Goal: Information Seeking & Learning: Find specific fact

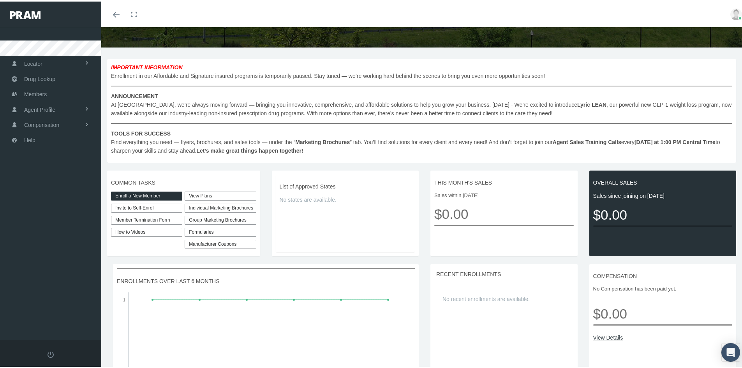
scroll to position [78, 0]
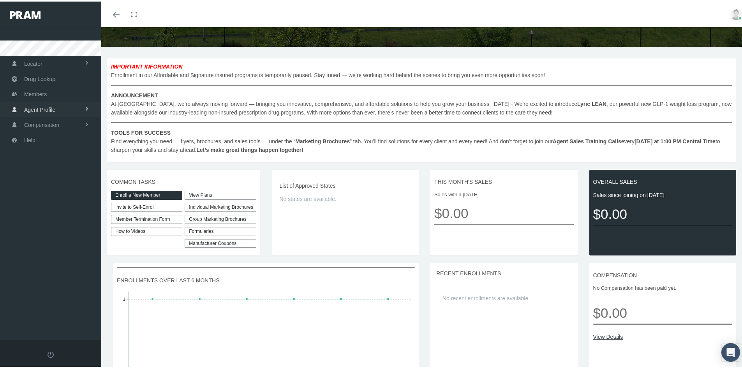
click at [77, 106] on link "Agent Profile" at bounding box center [50, 107] width 101 height 15
click at [67, 124] on link "View" at bounding box center [50, 125] width 101 height 14
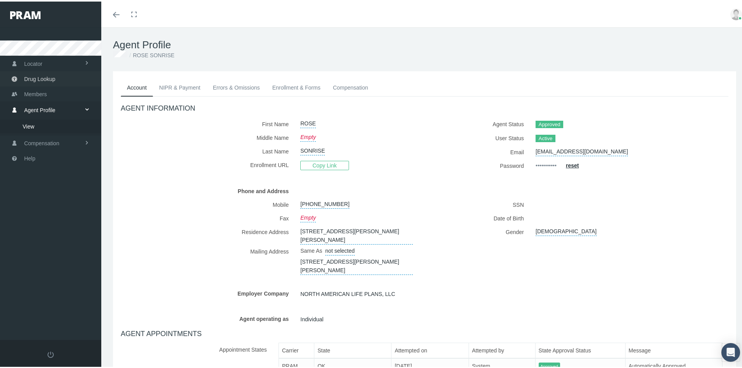
click at [57, 74] on link "Drug Lookup" at bounding box center [50, 77] width 101 height 15
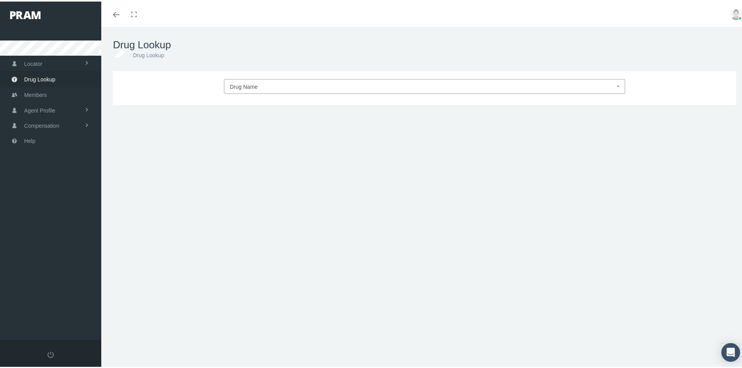
click at [283, 82] on span "Drug Name" at bounding box center [422, 85] width 385 height 10
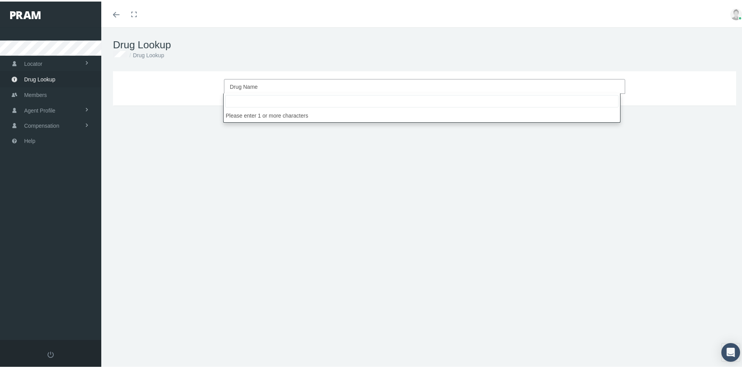
click at [39, 58] on span "Locator" at bounding box center [33, 62] width 18 height 15
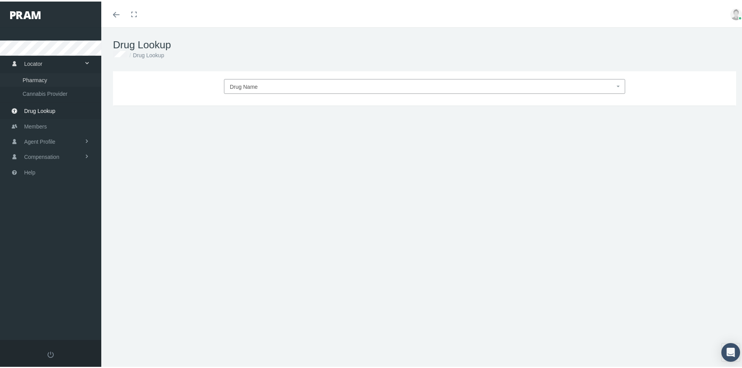
click at [49, 81] on link "Pharmacy" at bounding box center [50, 79] width 101 height 14
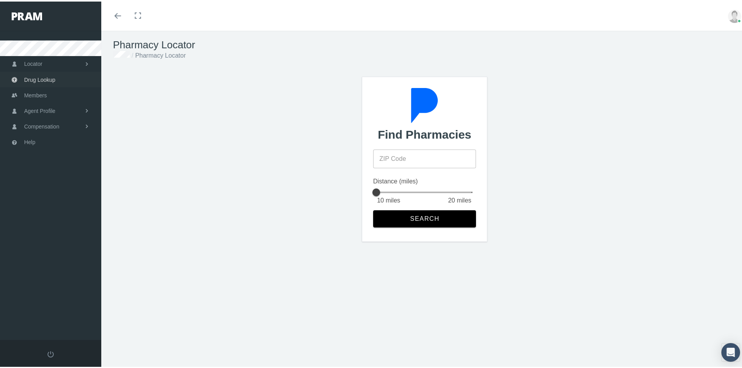
click at [53, 79] on span "Drug Lookup" at bounding box center [39, 78] width 31 height 15
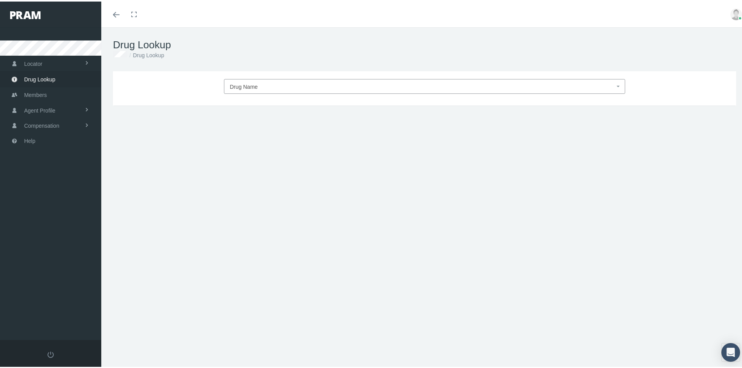
click at [274, 89] on span "Drug Name" at bounding box center [422, 85] width 385 height 10
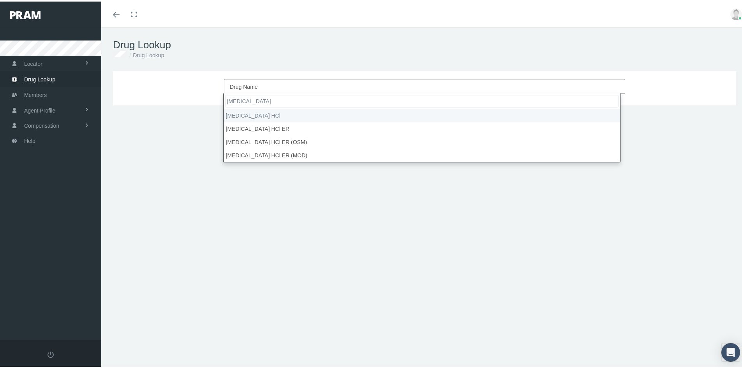
type input "metformin"
select select "metFORMIN HCl"
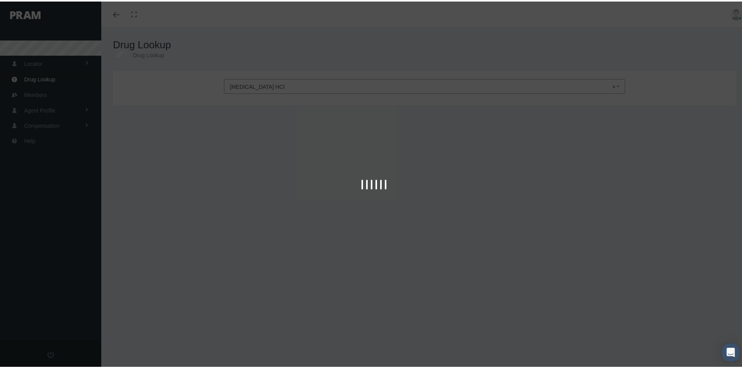
type input "30"
select select "Tablet"
select select "1000 MG"
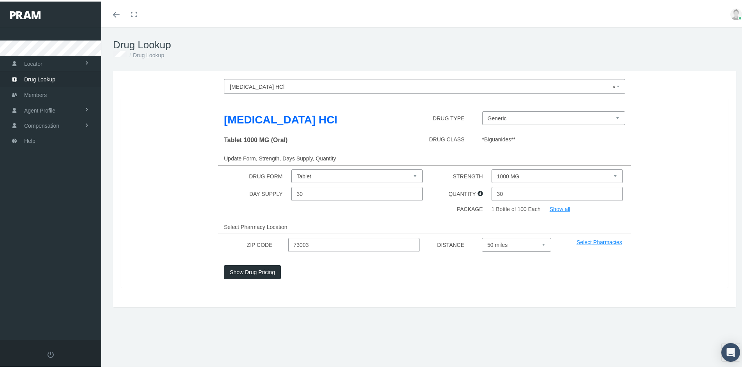
click at [246, 269] on button "Show Drug Pricing" at bounding box center [252, 271] width 57 height 14
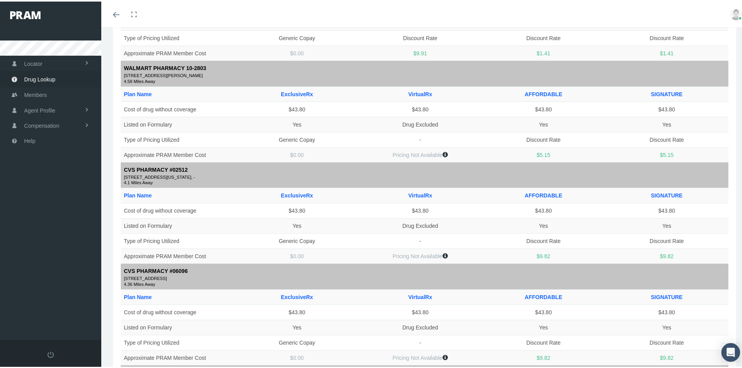
scroll to position [342, 0]
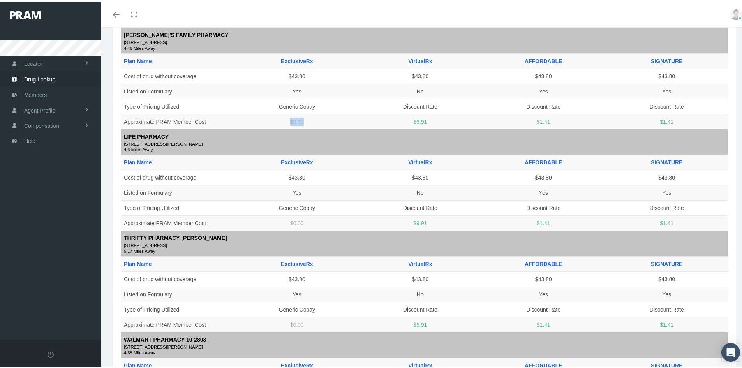
drag, startPoint x: 302, startPoint y: 116, endPoint x: 307, endPoint y: 117, distance: 4.8
click at [307, 117] on td "$0.00" at bounding box center [296, 120] width 123 height 15
click at [306, 120] on td "$0.00" at bounding box center [296, 120] width 123 height 15
drag, startPoint x: 306, startPoint y: 120, endPoint x: 280, endPoint y: 120, distance: 25.7
click at [280, 120] on td "$0.00" at bounding box center [296, 120] width 123 height 15
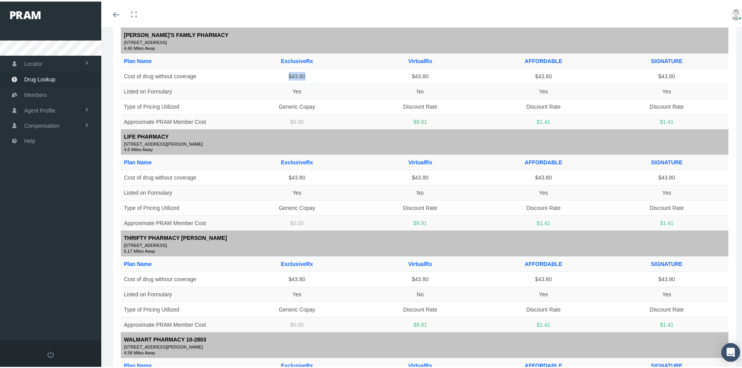
drag, startPoint x: 284, startPoint y: 73, endPoint x: 311, endPoint y: 73, distance: 26.5
click at [311, 73] on td "$43.80" at bounding box center [296, 74] width 123 height 15
drag, startPoint x: 289, startPoint y: 91, endPoint x: 309, endPoint y: 89, distance: 19.5
click at [309, 89] on td "Yes" at bounding box center [296, 89] width 123 height 15
drag, startPoint x: 288, startPoint y: 104, endPoint x: 315, endPoint y: 104, distance: 27.3
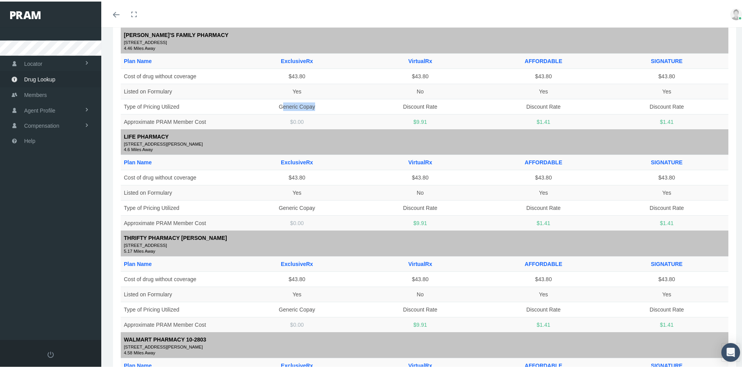
click at [315, 104] on td "Generic Copay" at bounding box center [296, 104] width 123 height 15
click at [314, 107] on td "Generic Copay" at bounding box center [296, 104] width 123 height 15
click at [308, 107] on td "Generic Copay" at bounding box center [296, 104] width 123 height 15
click at [276, 121] on td "$0.00" at bounding box center [296, 120] width 123 height 15
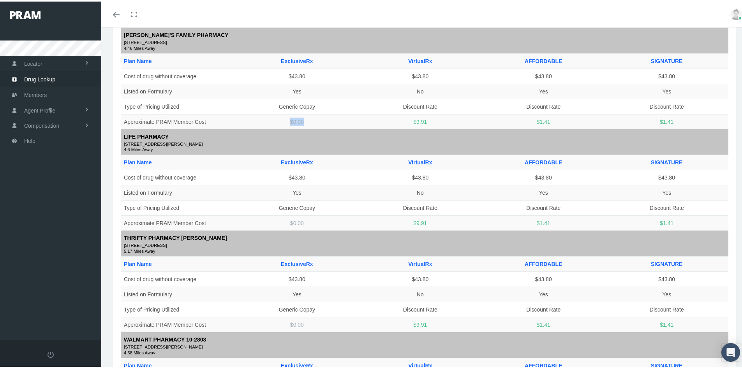
drag, startPoint x: 290, startPoint y: 121, endPoint x: 308, endPoint y: 120, distance: 18.7
click at [308, 120] on td "$0.00" at bounding box center [296, 120] width 123 height 15
click at [305, 120] on td "$0.00" at bounding box center [296, 120] width 123 height 15
click at [289, 120] on td "$0.00" at bounding box center [296, 120] width 123 height 15
click at [289, 121] on td "$0.00" at bounding box center [296, 120] width 123 height 15
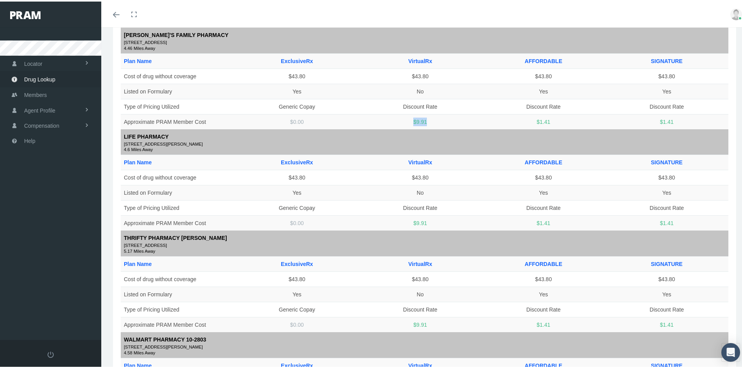
drag, startPoint x: 450, startPoint y: 118, endPoint x: 398, endPoint y: 119, distance: 51.4
click at [398, 119] on td "$9.91" at bounding box center [420, 120] width 123 height 15
drag, startPoint x: 697, startPoint y: 118, endPoint x: 126, endPoint y: 117, distance: 571.1
click at [126, 117] on tr "Approximate PRAM Member Cost $0.00 $9.91 $1.41 $1.41" at bounding box center [424, 120] width 607 height 15
click at [125, 117] on td "Approximate PRAM Member Cost" at bounding box center [178, 120] width 114 height 15
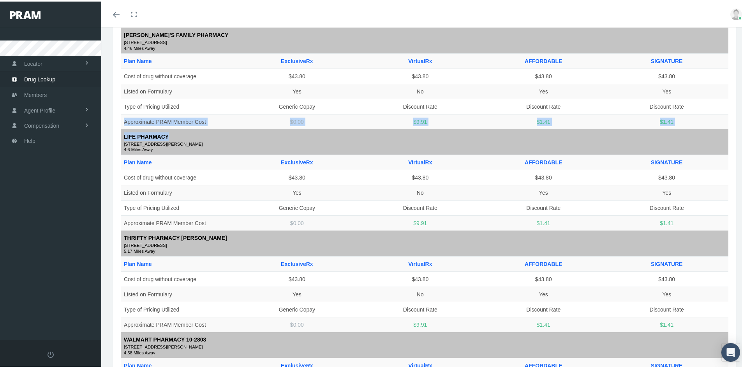
drag, startPoint x: 124, startPoint y: 118, endPoint x: 698, endPoint y: 129, distance: 574.0
click at [698, 129] on div "metFORMIN HCl Tablet 1000 MG (Oral) 30 Day Supply 30 QTY NDC 67877056301 HOMELA…" at bounding box center [424, 300] width 607 height 1076
click at [675, 118] on td "$1.41" at bounding box center [666, 120] width 123 height 15
drag, startPoint x: 667, startPoint y: 119, endPoint x: 122, endPoint y: 122, distance: 544.7
click at [122, 122] on tr "Approximate PRAM Member Cost $0.00 $9.91 $1.41 $1.41" at bounding box center [424, 120] width 607 height 15
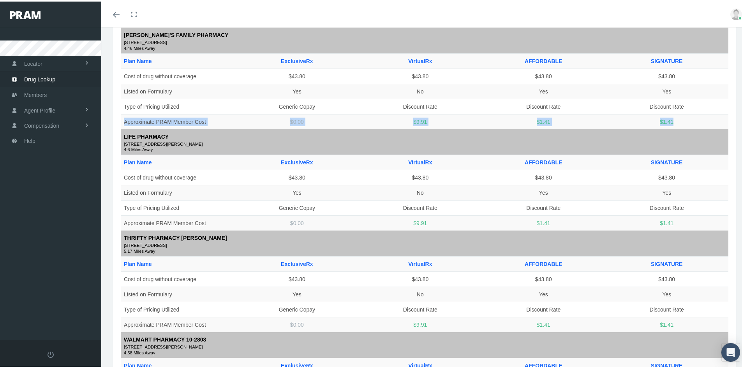
click at [132, 117] on td "Approximate PRAM Member Cost" at bounding box center [178, 120] width 114 height 15
click at [133, 116] on td "Approximate PRAM Member Cost" at bounding box center [178, 120] width 114 height 15
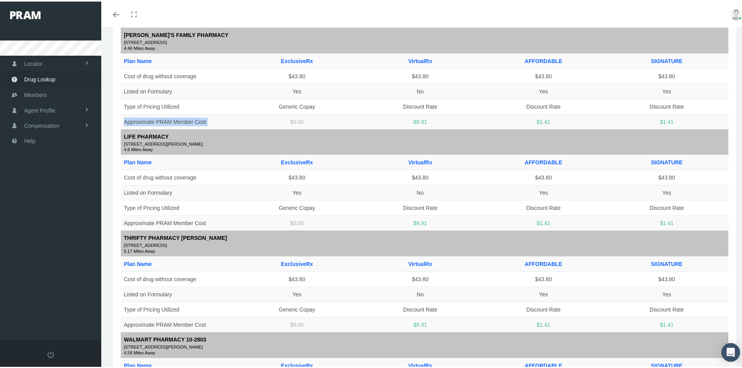
click at [133, 117] on td "Approximate PRAM Member Cost" at bounding box center [178, 120] width 114 height 15
click at [123, 119] on td "Approximate PRAM Member Cost" at bounding box center [178, 120] width 114 height 15
drag, startPoint x: 122, startPoint y: 119, endPoint x: 706, endPoint y: 121, distance: 583.6
click at [706, 121] on tr "Approximate PRAM Member Cost $0.00 $9.91 $1.41 $1.41" at bounding box center [424, 120] width 607 height 15
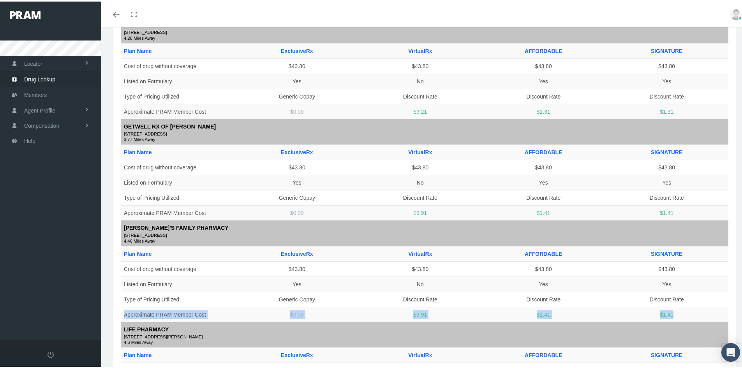
scroll to position [147, 0]
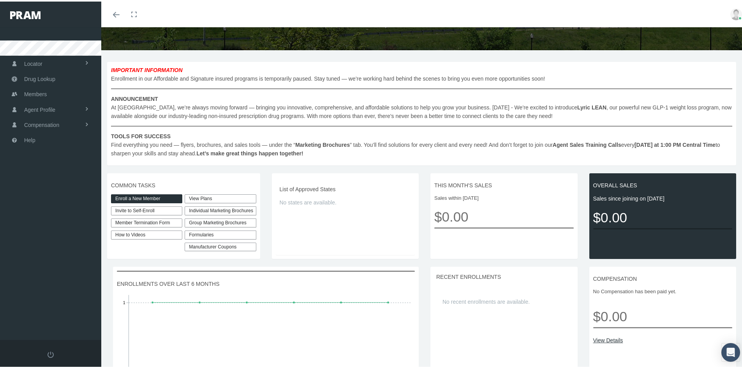
scroll to position [78, 0]
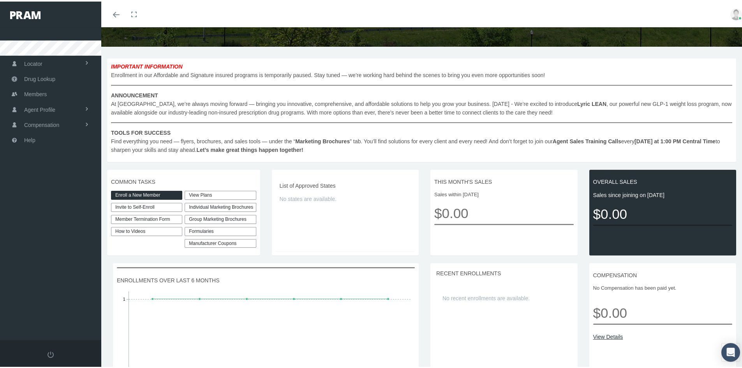
click at [206, 195] on link "View Plans" at bounding box center [220, 193] width 71 height 9
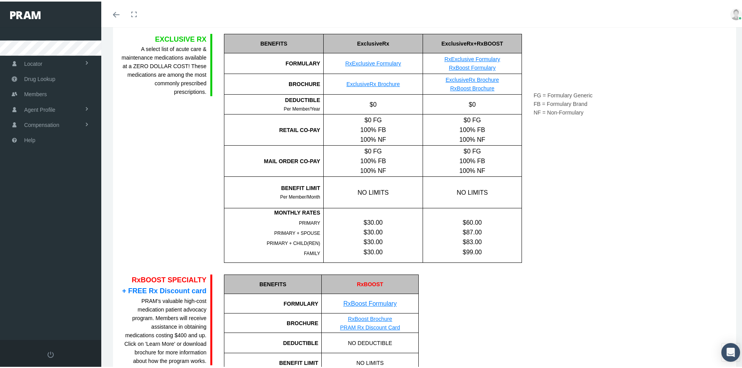
scroll to position [311, 0]
